Goal: Task Accomplishment & Management: Complete application form

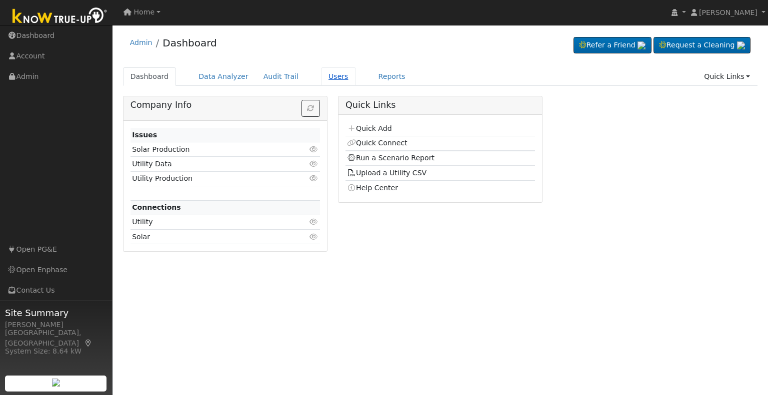
click at [321, 82] on link "Users" at bounding box center [338, 76] width 35 height 18
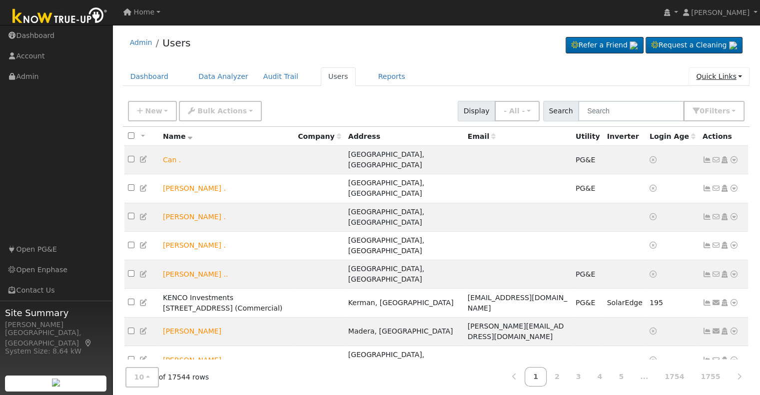
click at [725, 79] on link "Quick Links" at bounding box center [719, 76] width 61 height 18
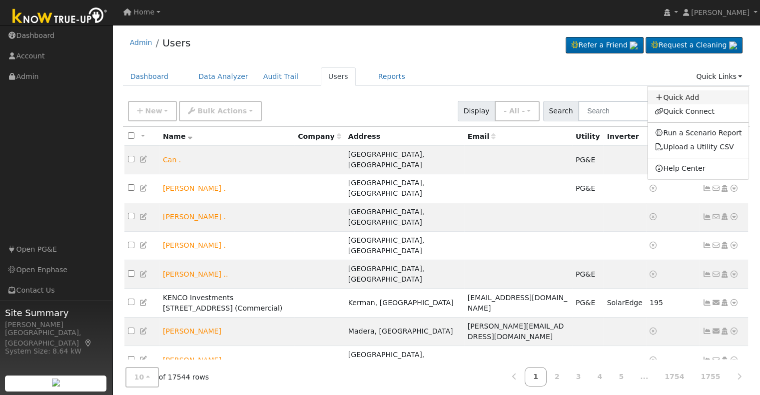
click at [697, 90] on link "Quick Add" at bounding box center [698, 97] width 101 height 14
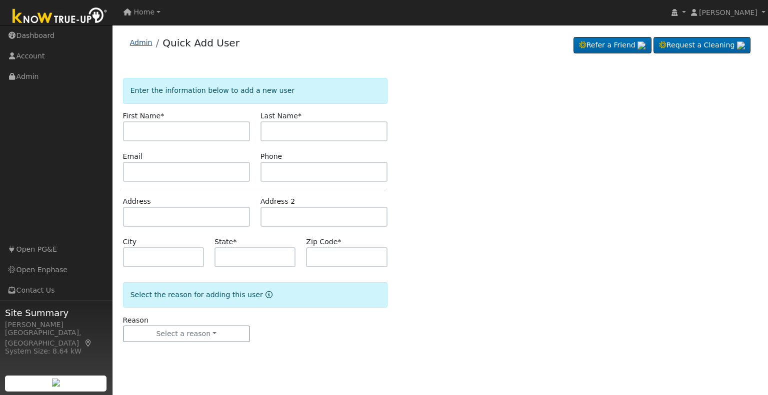
click at [148, 43] on link "Admin" at bounding box center [141, 42] width 22 height 8
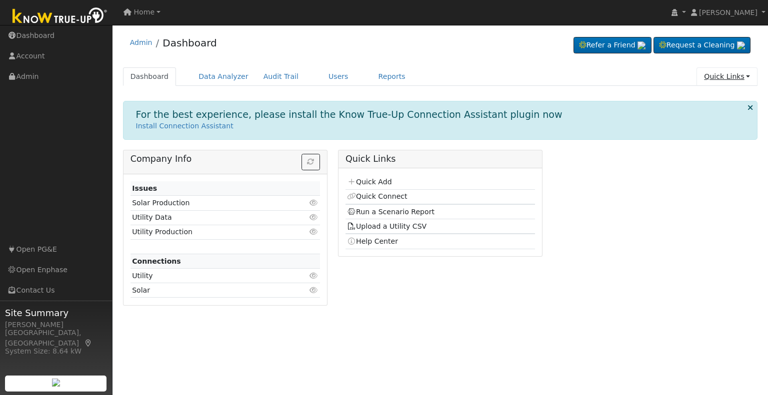
click at [741, 83] on link "Quick Links" at bounding box center [726, 76] width 61 height 18
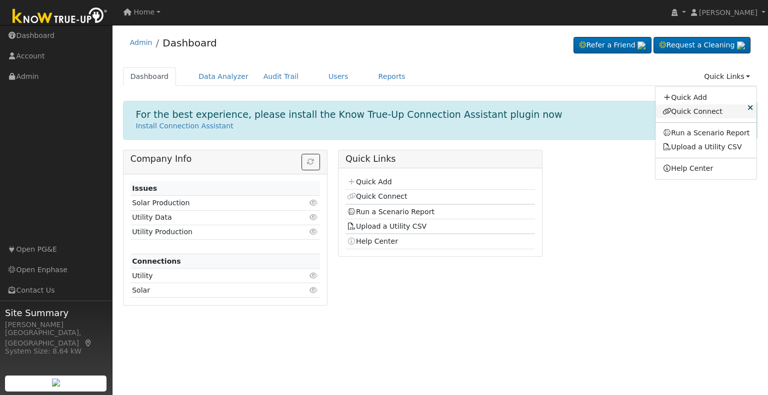
click at [710, 113] on link "Quick Connect" at bounding box center [705, 111] width 101 height 14
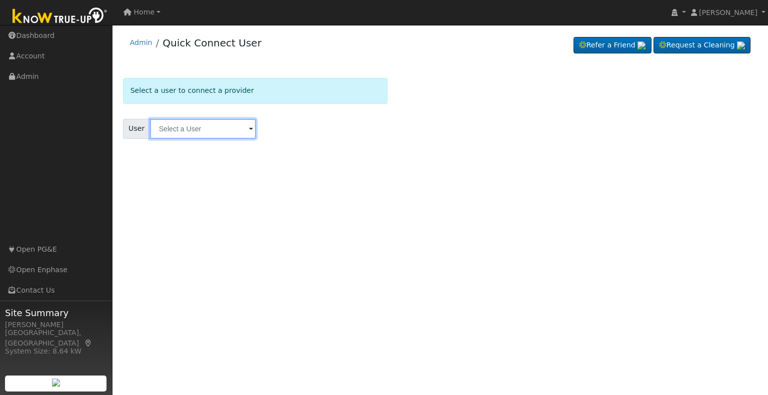
click at [188, 134] on input "text" at bounding box center [203, 129] width 106 height 20
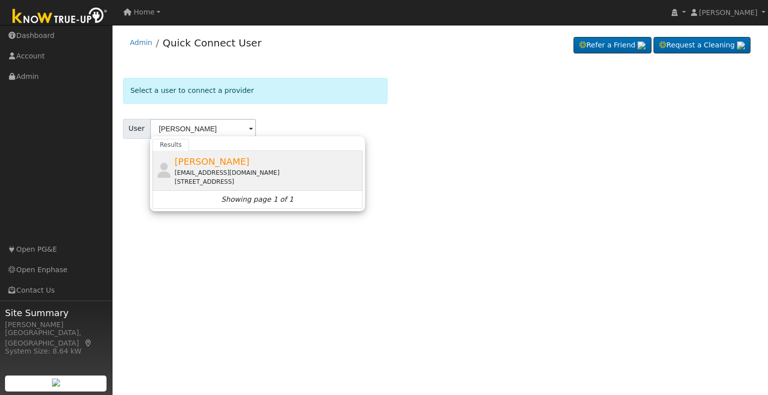
click at [208, 159] on span "[PERSON_NAME]" at bounding box center [211, 161] width 75 height 10
type input "[PERSON_NAME]"
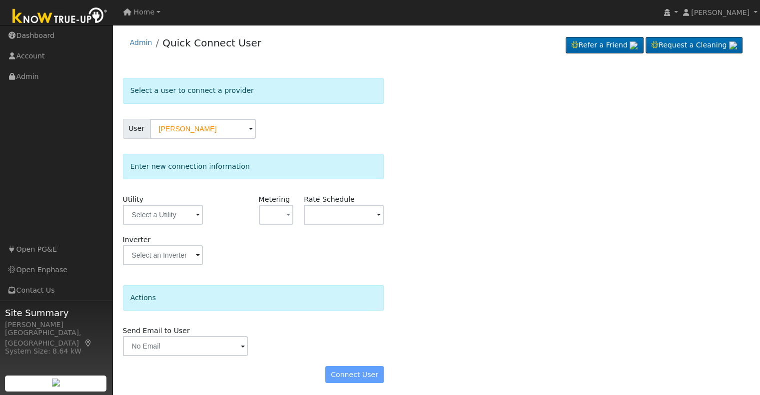
click at [196, 219] on span at bounding box center [198, 215] width 4 height 11
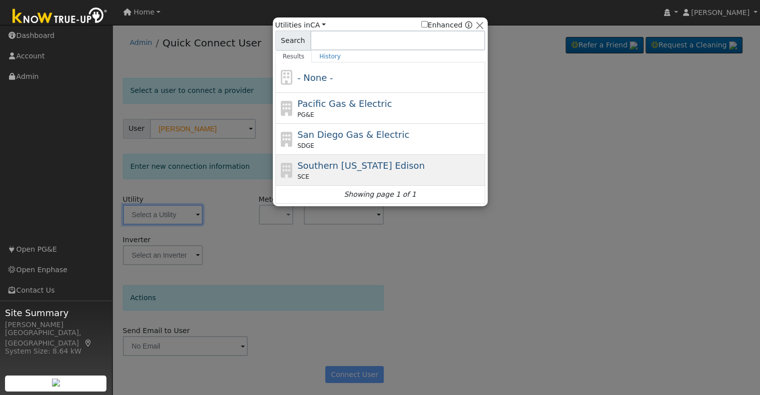
click at [328, 170] on span "Southern [US_STATE] Edison" at bounding box center [360, 165] width 127 height 10
type input "SCE"
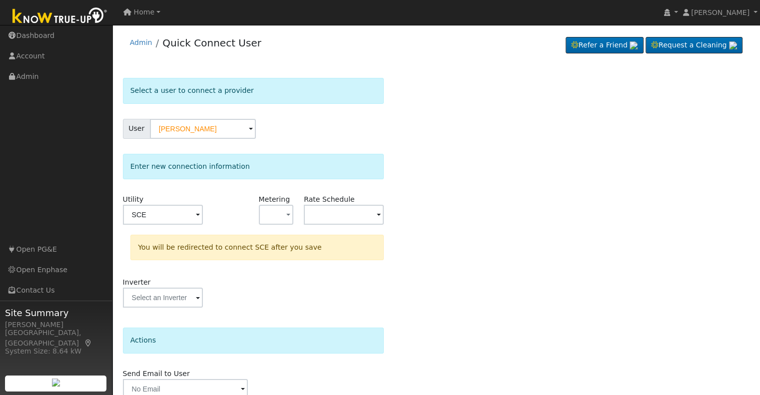
scroll to position [44, 0]
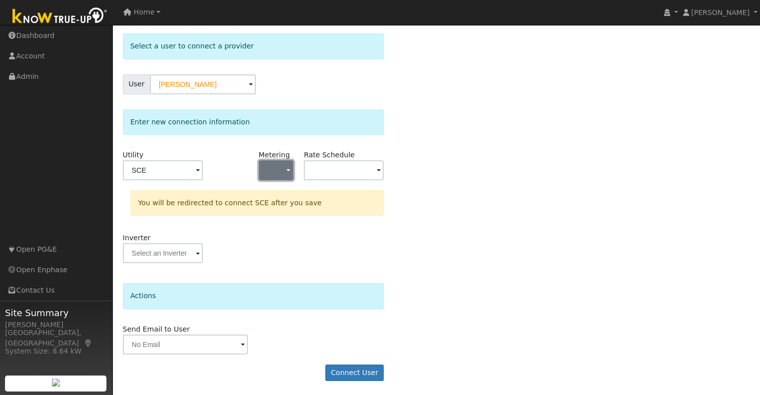
click at [279, 171] on button "button" at bounding box center [276, 170] width 35 height 20
click at [278, 222] on link "NBT" at bounding box center [293, 220] width 69 height 14
click at [203, 174] on input "text" at bounding box center [163, 170] width 80 height 20
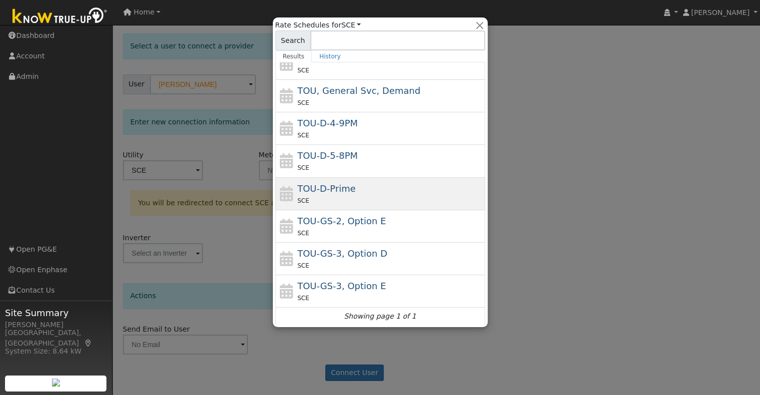
scroll to position [0, 0]
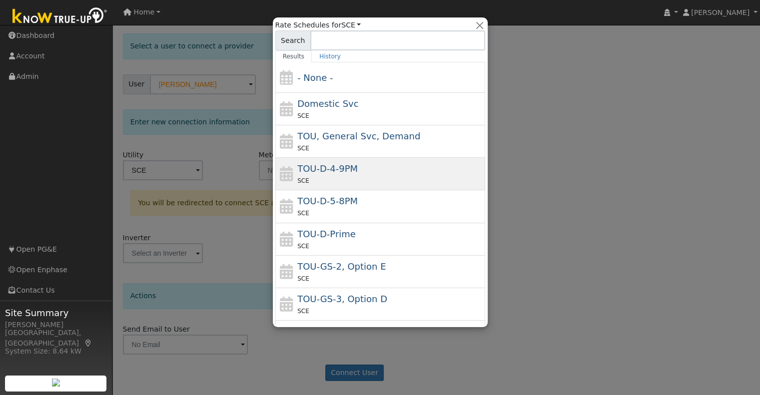
click at [370, 180] on div "SCE" at bounding box center [389, 180] width 185 height 10
type input "TOU-D-4-9PM"
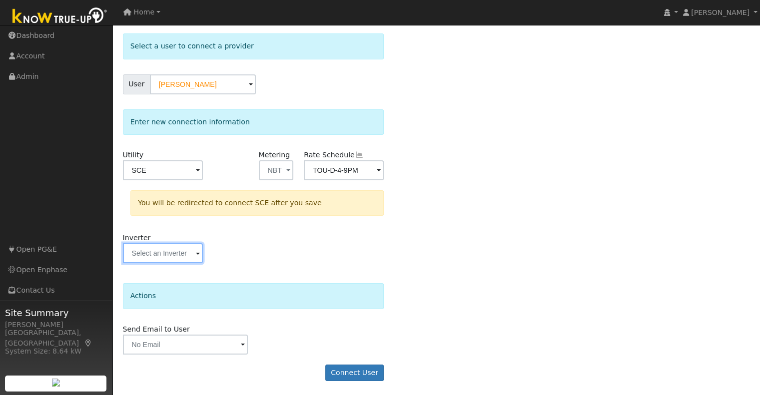
click at [184, 180] on input "text" at bounding box center [163, 170] width 80 height 20
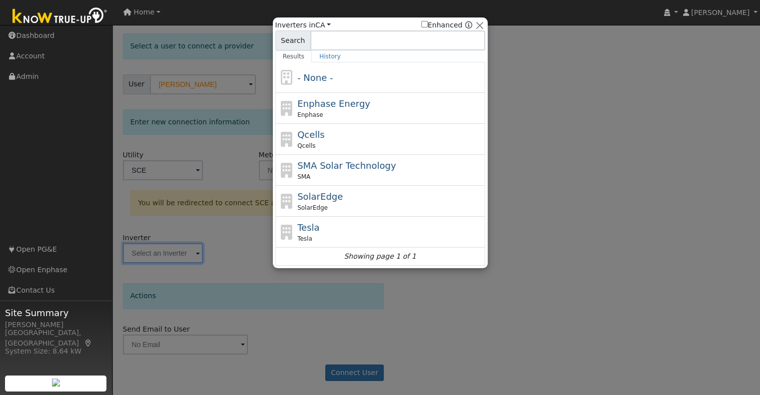
click at [224, 257] on div at bounding box center [380, 197] width 760 height 395
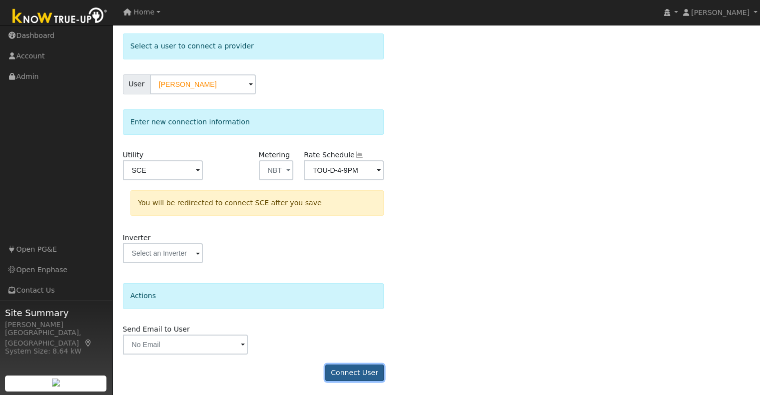
click at [360, 375] on button "Connect User" at bounding box center [354, 373] width 59 height 17
